Goal: Task Accomplishment & Management: Use online tool/utility

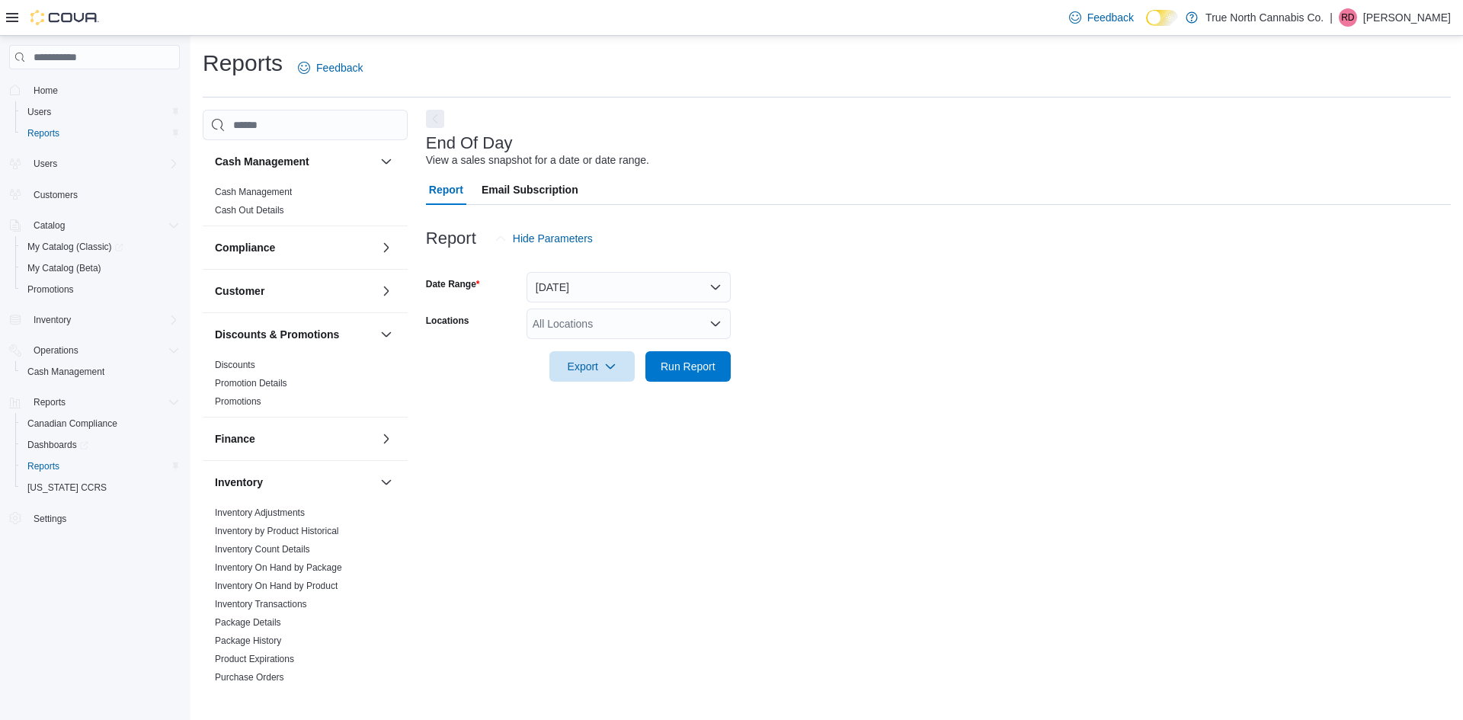
click at [590, 324] on div "All Locations" at bounding box center [629, 324] width 204 height 30
type input "***"
click at [607, 345] on span "St. Catharines" at bounding box center [593, 349] width 68 height 15
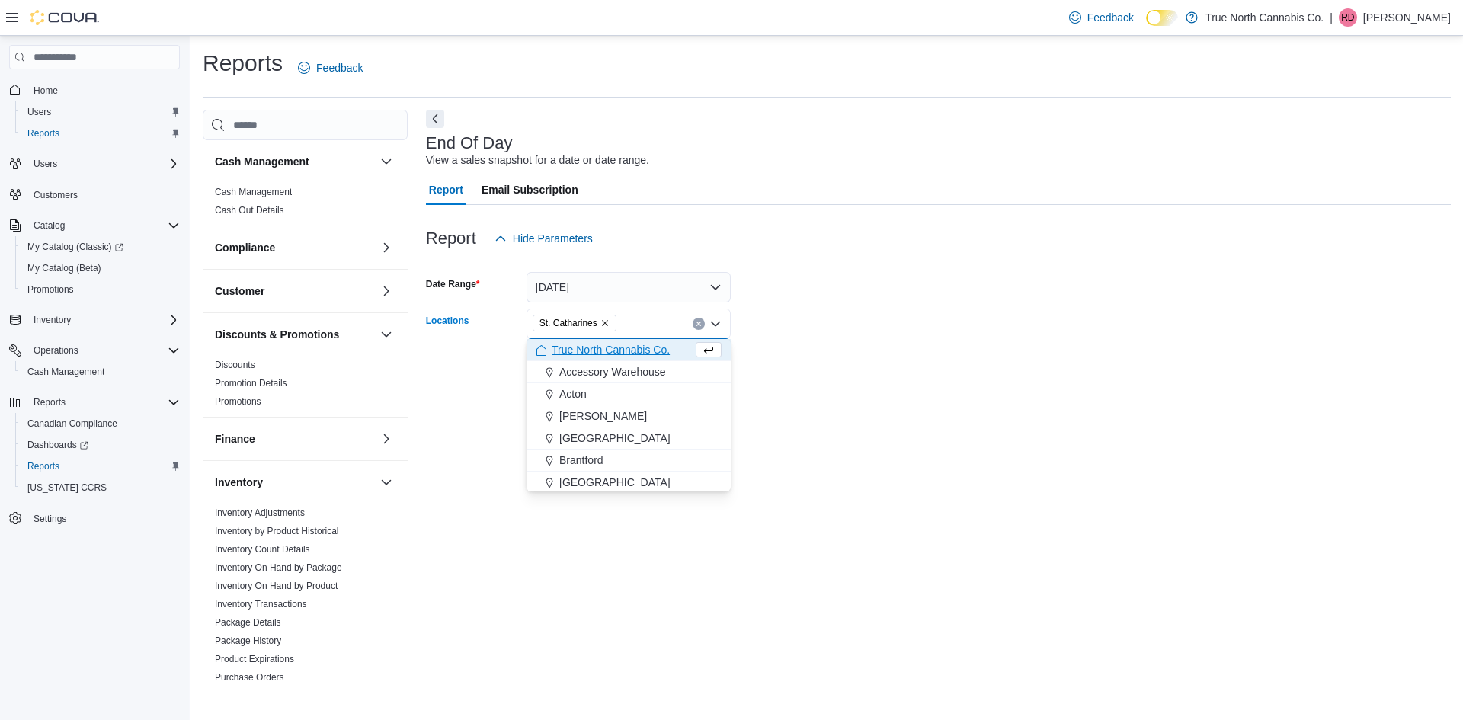
click at [931, 294] on form "Date Range [DATE] Locations [GEOGRAPHIC_DATA] Combo box. Selected. [GEOGRAPHIC_…" at bounding box center [938, 318] width 1025 height 128
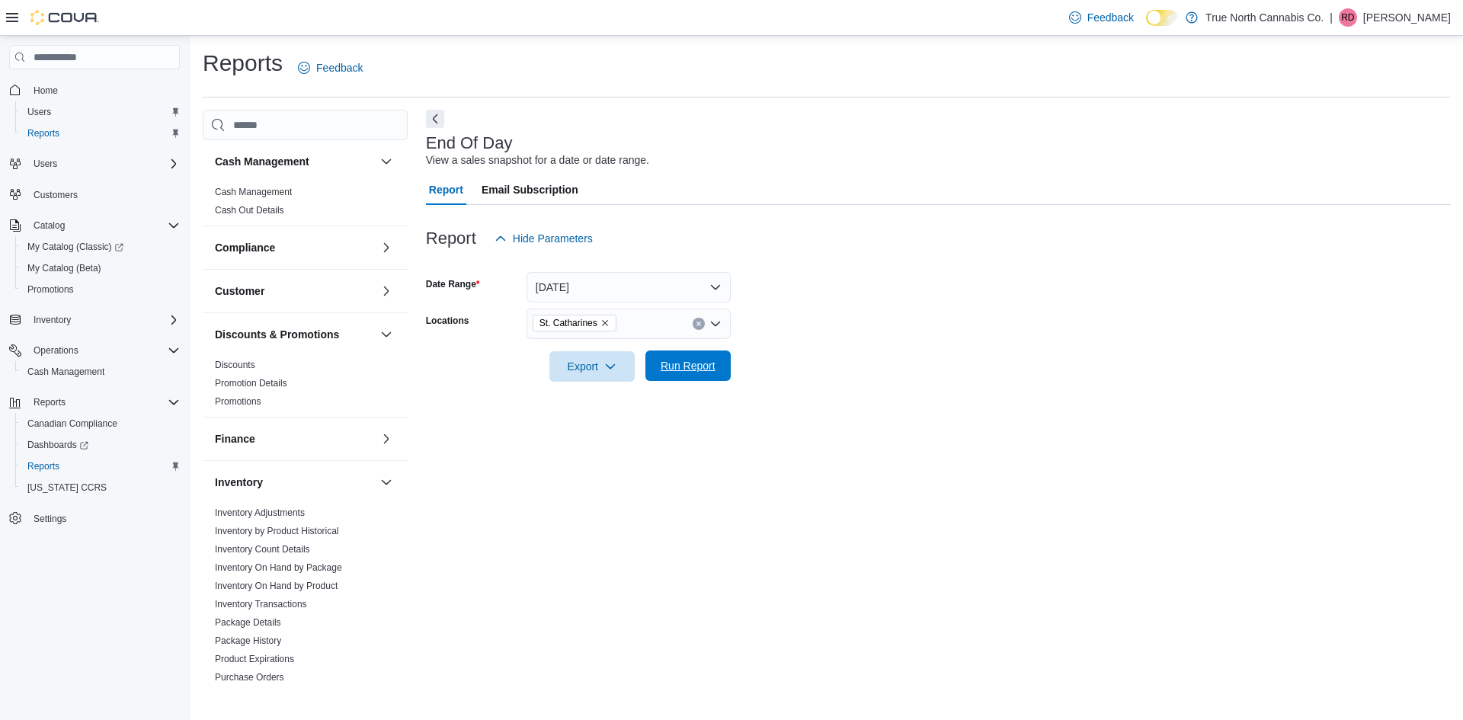
click at [669, 370] on span "Run Report" at bounding box center [688, 365] width 55 height 15
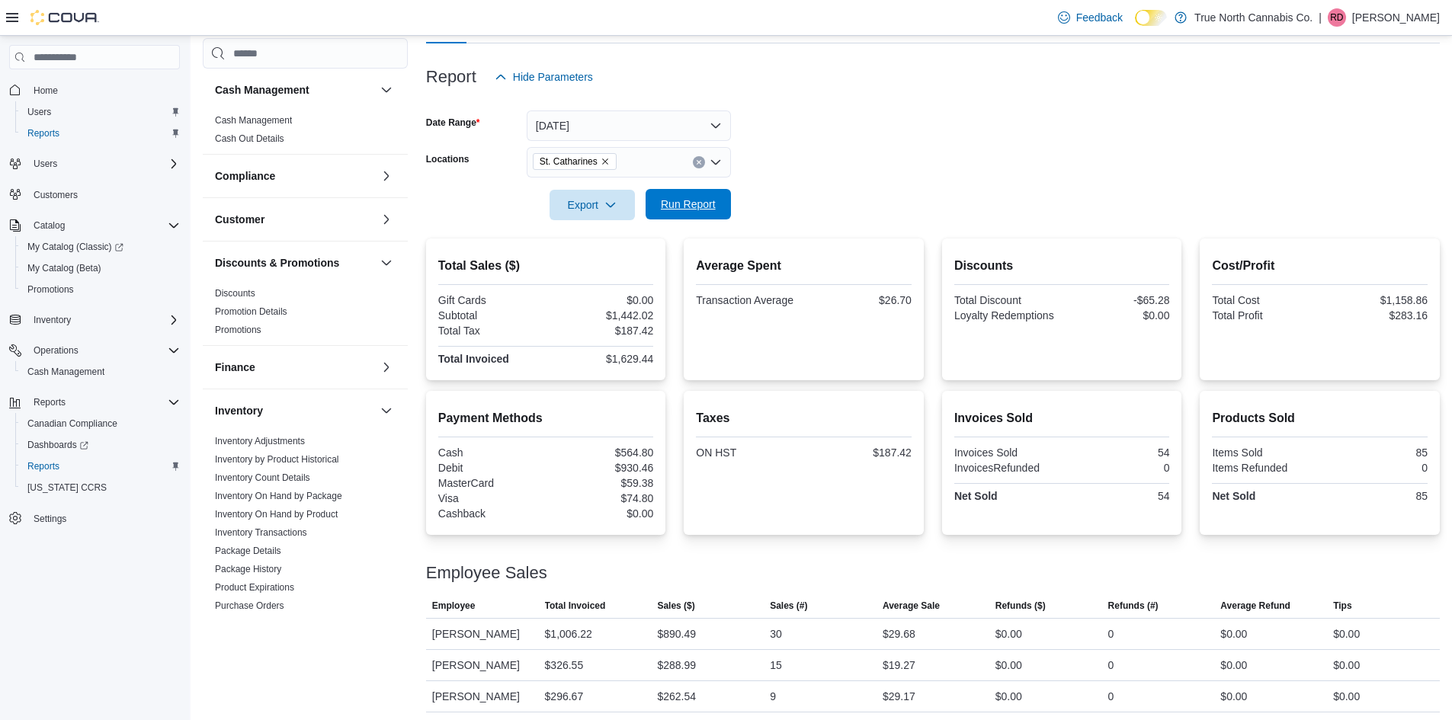
scroll to position [166, 0]
